Goal: Information Seeking & Learning: Learn about a topic

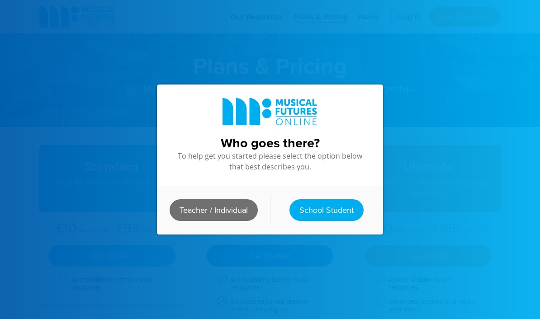
click at [241, 208] on link "Teacher / Individual" at bounding box center [214, 210] width 88 height 22
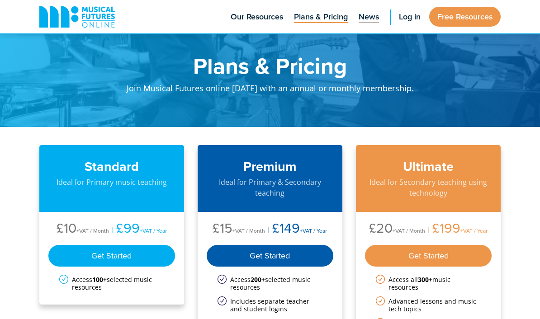
click at [359, 19] on span "News" at bounding box center [369, 17] width 20 height 12
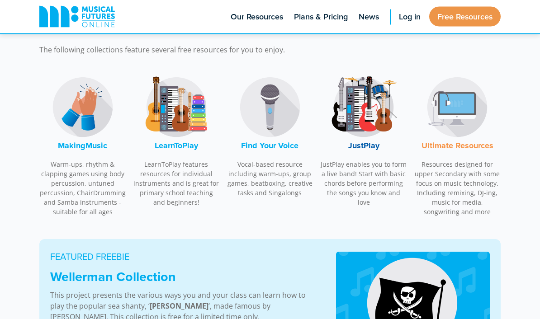
click at [376, 106] on img at bounding box center [364, 108] width 68 height 68
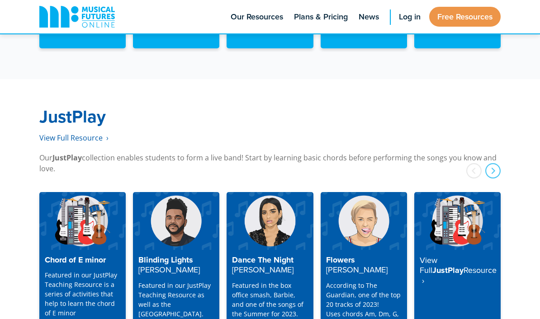
scroll to position [2311, 0]
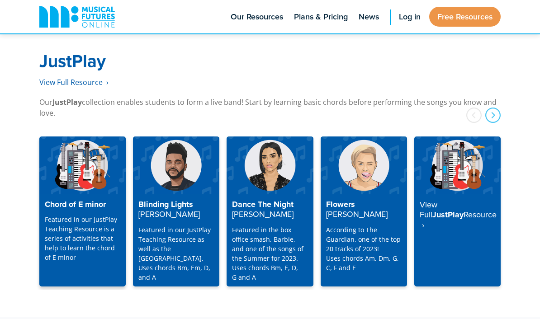
click at [57, 199] on div "Chord of E minor Featured in our JustPlay Teaching Resource is a series of acti…" at bounding box center [82, 240] width 86 height 92
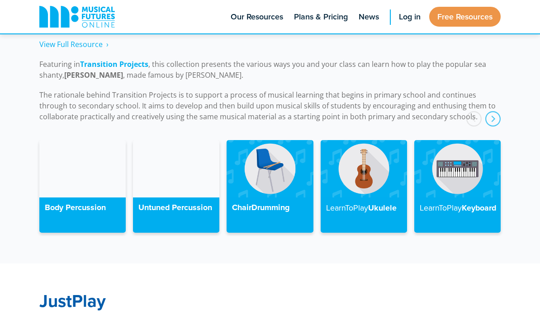
scroll to position [2061, 0]
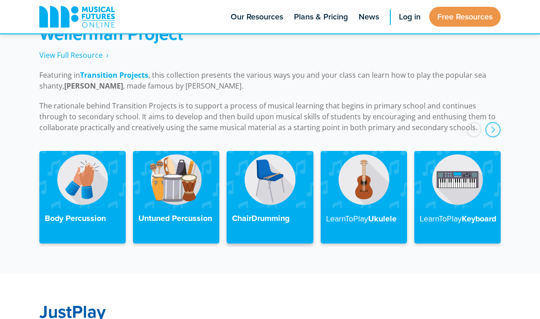
click at [277, 190] on img at bounding box center [270, 179] width 86 height 57
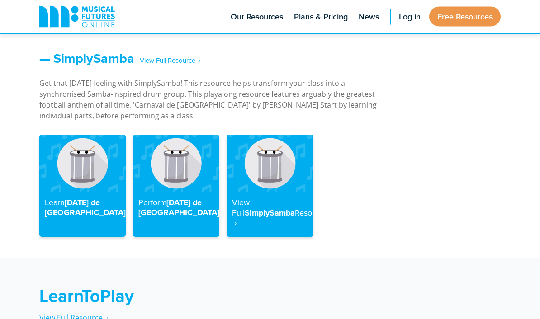
scroll to position [1211, 0]
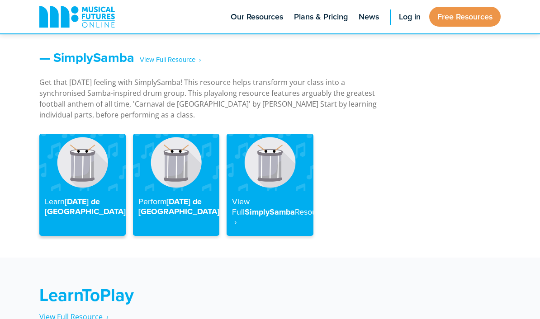
click at [51, 175] on img at bounding box center [82, 162] width 86 height 57
click at [55, 177] on img at bounding box center [82, 162] width 86 height 57
click at [80, 152] on img at bounding box center [82, 162] width 86 height 57
